Goal: Task Accomplishment & Management: Complete application form

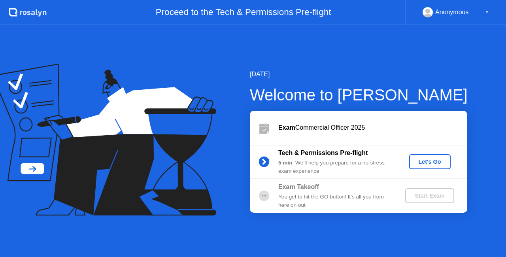
drag, startPoint x: 0, startPoint y: 0, endPoint x: 431, endPoint y: 161, distance: 460.1
click at [431, 161] on div "Let's Go" at bounding box center [430, 162] width 35 height 6
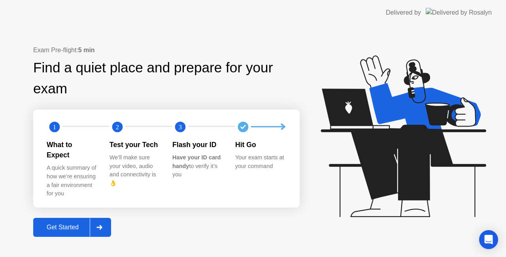
click at [70, 224] on div "Get Started" at bounding box center [63, 227] width 54 height 7
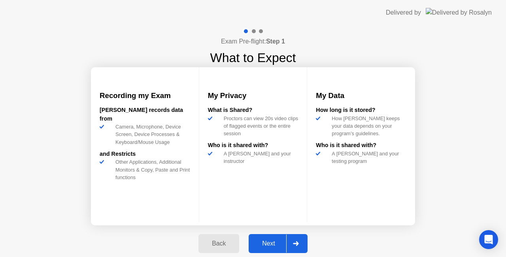
click at [270, 240] on div "Next" at bounding box center [268, 243] width 35 height 7
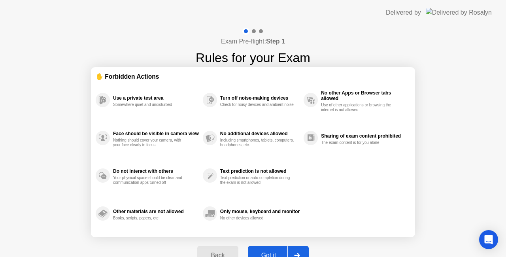
click at [271, 248] on button "Got it" at bounding box center [278, 255] width 61 height 19
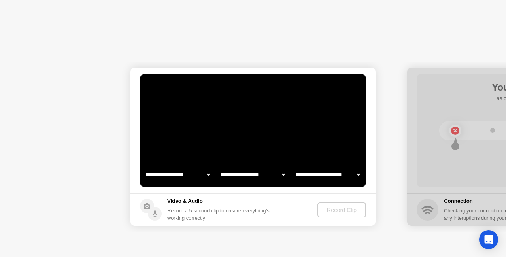
select select "**********"
select select "*******"
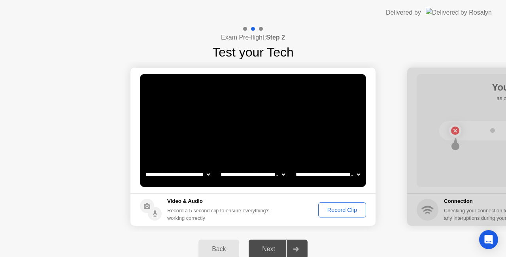
click at [270, 250] on div "Next" at bounding box center [268, 249] width 35 height 7
click at [339, 208] on div "Record Clip" at bounding box center [342, 210] width 42 height 6
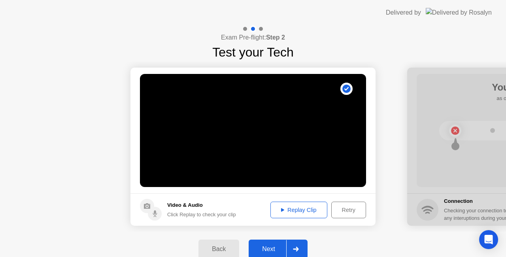
click at [272, 248] on div "Next" at bounding box center [268, 249] width 35 height 7
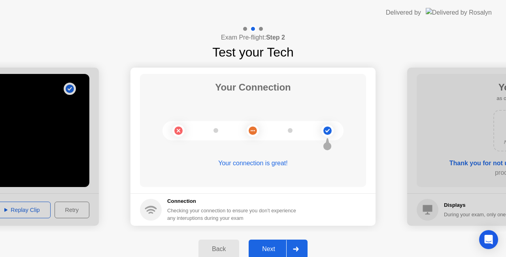
click at [277, 248] on div "Next" at bounding box center [268, 249] width 35 height 7
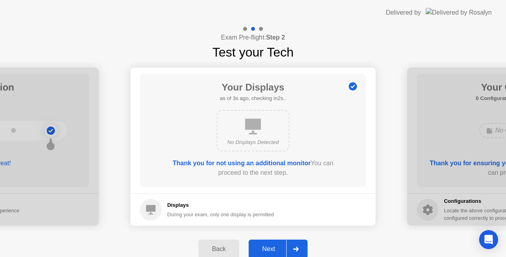
click at [277, 248] on div "Next" at bounding box center [268, 249] width 35 height 7
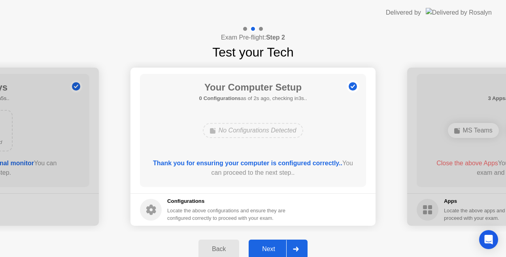
click at [277, 248] on div "Next" at bounding box center [268, 249] width 35 height 7
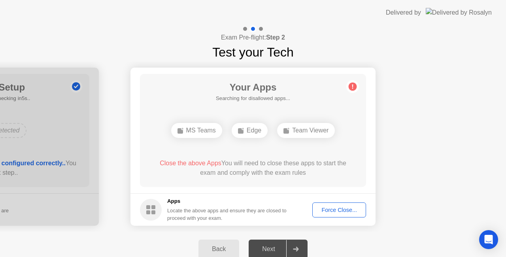
click at [337, 211] on div "Force Close..." at bounding box center [339, 210] width 48 height 6
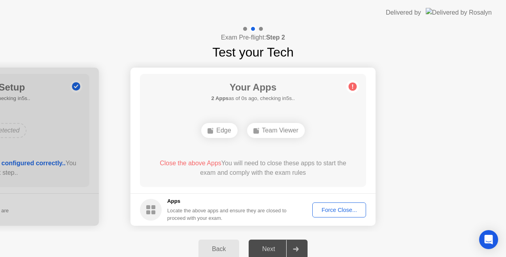
click at [339, 212] on div "Force Close..." at bounding box center [339, 210] width 48 height 6
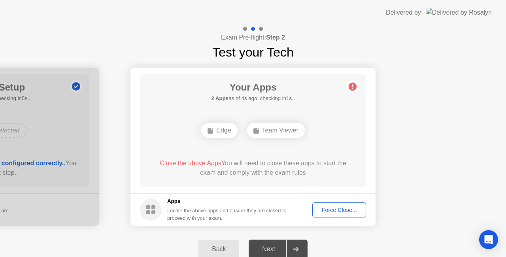
click at [341, 208] on div "Force Close..." at bounding box center [339, 210] width 48 height 6
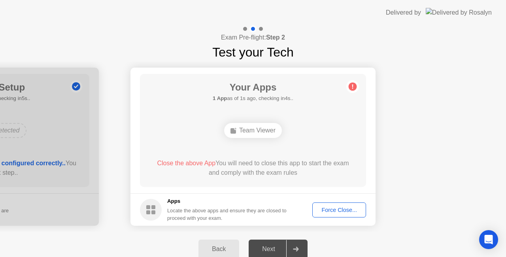
click at [337, 210] on div "Force Close..." at bounding box center [339, 210] width 48 height 6
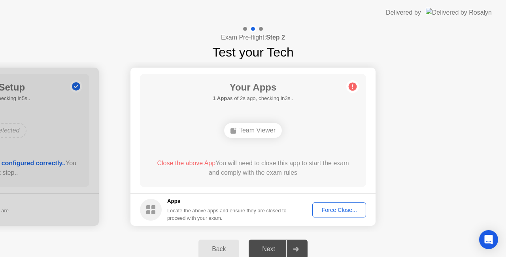
click at [333, 208] on div "Force Close..." at bounding box center [339, 210] width 48 height 6
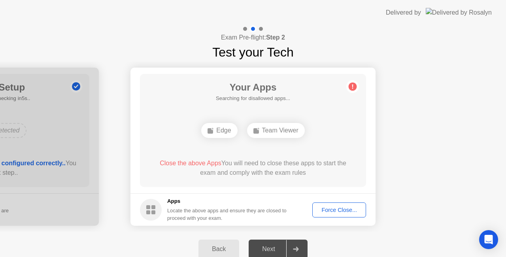
click at [335, 210] on div "Force Close..." at bounding box center [339, 210] width 48 height 6
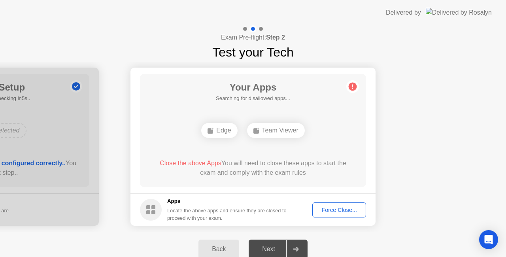
click at [345, 207] on div "Force Close..." at bounding box center [339, 210] width 48 height 6
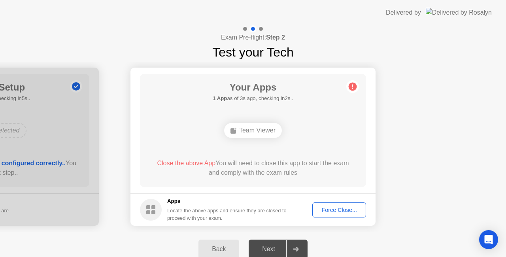
click at [216, 251] on div "Back" at bounding box center [219, 249] width 36 height 7
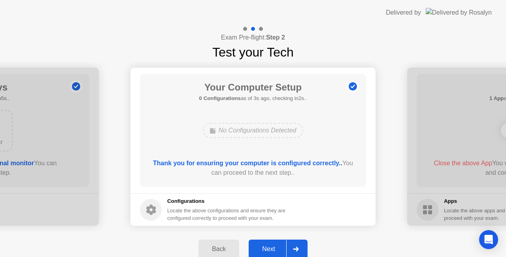
click at [273, 251] on div "Next" at bounding box center [268, 249] width 35 height 7
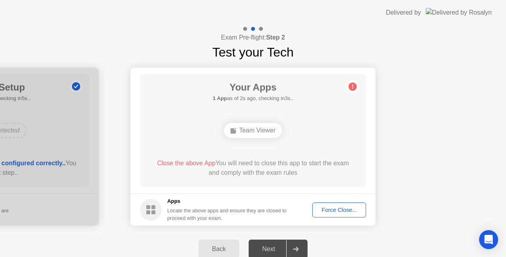
click at [346, 208] on div "Force Close..." at bounding box center [339, 210] width 48 height 6
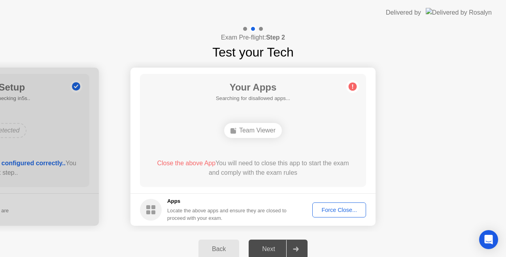
click at [217, 246] on div "Back" at bounding box center [219, 249] width 36 height 7
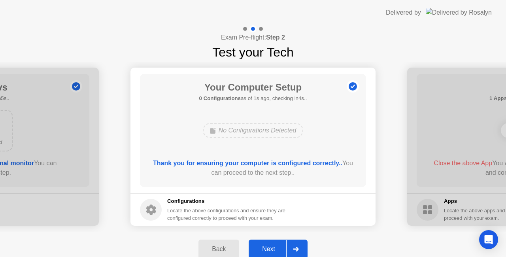
click at [273, 248] on div "Next" at bounding box center [268, 249] width 35 height 7
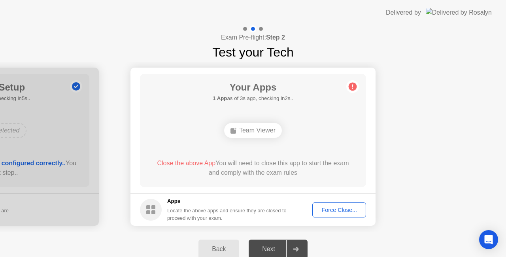
click at [354, 90] on circle at bounding box center [353, 87] width 8 height 8
click at [335, 208] on div "Force Close..." at bounding box center [339, 210] width 48 height 6
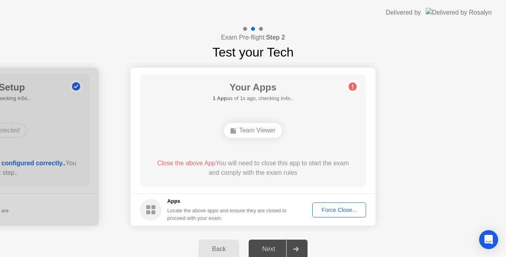
click at [153, 210] on circle at bounding box center [151, 210] width 22 height 22
click at [334, 207] on div "Force Close..." at bounding box center [339, 210] width 48 height 6
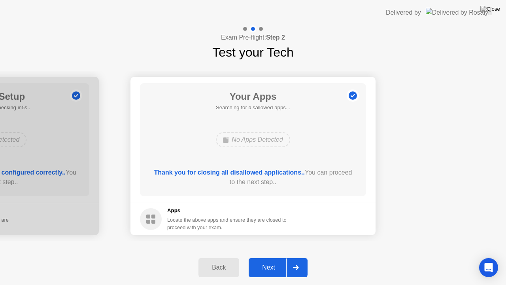
click at [264, 257] on div "Next" at bounding box center [268, 267] width 35 height 7
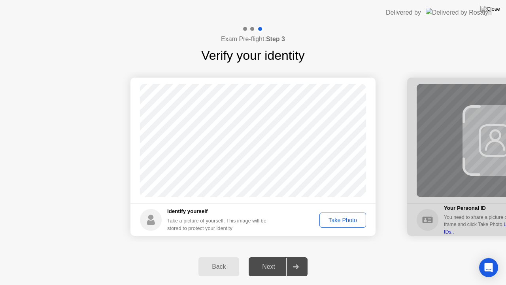
click at [350, 219] on div "Take Photo" at bounding box center [342, 220] width 41 height 6
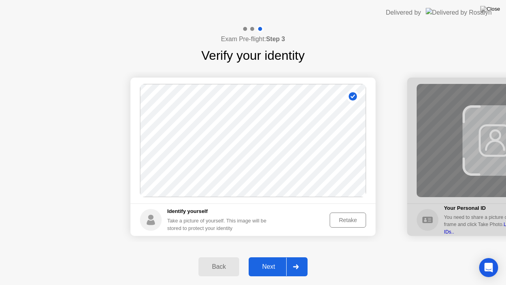
click at [274, 257] on div "Next" at bounding box center [268, 266] width 35 height 7
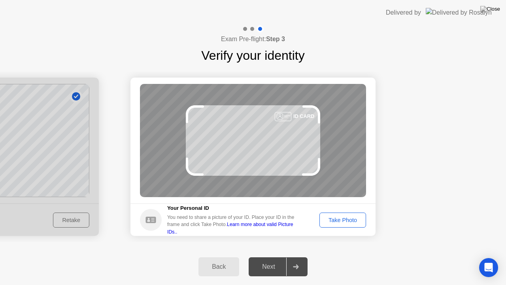
click at [342, 219] on div "Take Photo" at bounding box center [342, 220] width 41 height 6
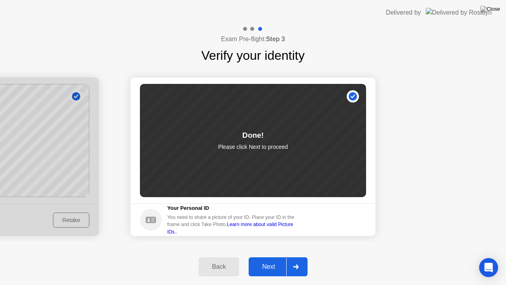
click at [271, 257] on div "Next" at bounding box center [268, 266] width 35 height 7
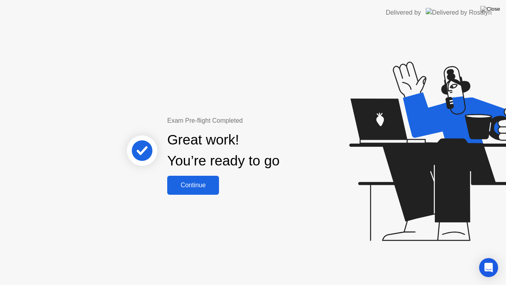
click at [196, 184] on div "Continue" at bounding box center [193, 185] width 47 height 7
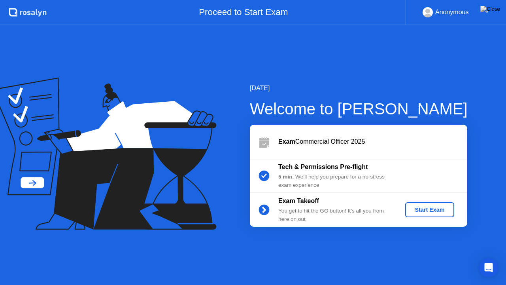
click at [431, 207] on div "Start Exam" at bounding box center [430, 209] width 42 height 6
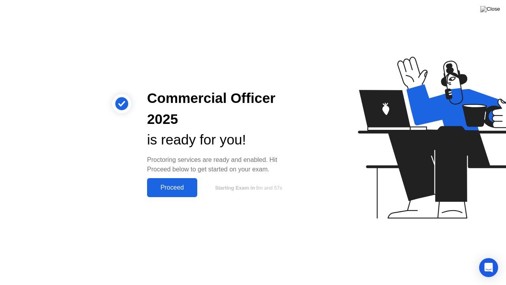
click at [176, 184] on div "Proceed" at bounding box center [172, 187] width 45 height 7
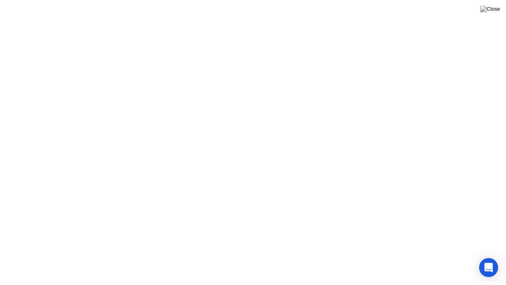
click button "Got it!"
click div "End Proctoring Session"
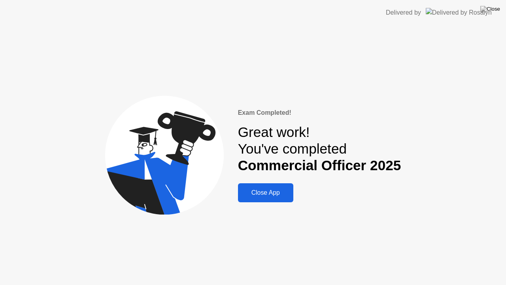
click at [272, 191] on div "Close App" at bounding box center [265, 192] width 51 height 7
